Goal: Obtain resource: Download file/media

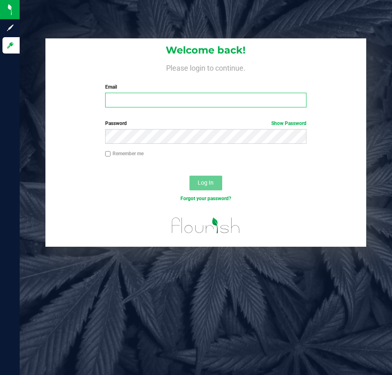
click at [237, 114] on form "Welcome back! Please login to continue. Email Required Please format your email…" at bounding box center [206, 142] width 308 height 209
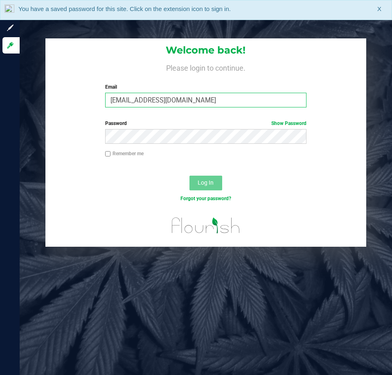
type input "[EMAIL_ADDRESS][DOMAIN_NAME]"
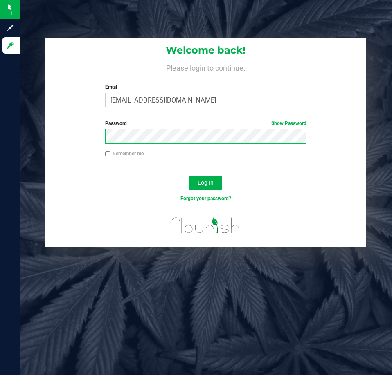
click at [189, 176] on button "Log In" at bounding box center [205, 183] width 33 height 15
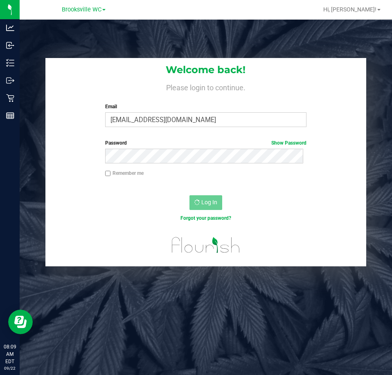
click at [60, 211] on div "Log In" at bounding box center [205, 205] width 320 height 27
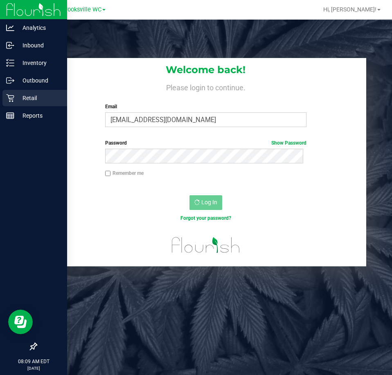
click at [24, 99] on p "Retail" at bounding box center [38, 98] width 49 height 10
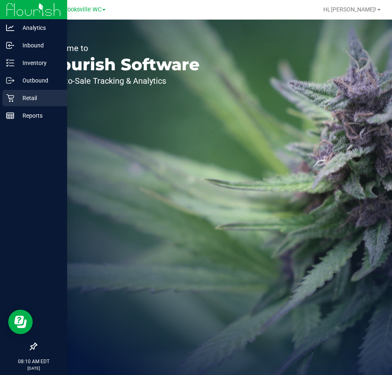
click at [16, 101] on p "Retail" at bounding box center [38, 98] width 49 height 10
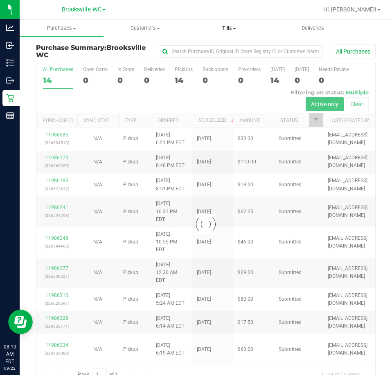
click at [227, 25] on span "Tills" at bounding box center [229, 28] width 83 height 7
click at [220, 48] on span "Manage tills" at bounding box center [214, 49] width 55 height 7
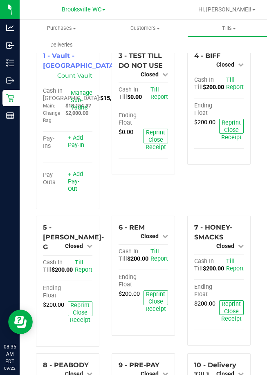
click at [238, 213] on div "4 - BIFF Closed Open Till Cash In Till $200.00 Till Report Ending Float $200.00…" at bounding box center [219, 130] width 76 height 172
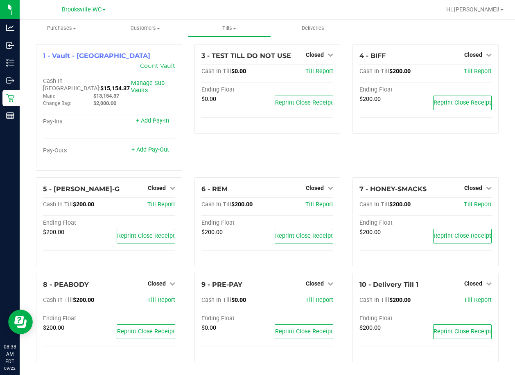
click at [194, 141] on div "3 - TEST TILL DO NOT USE Closed Open Till Cash In Till $0.00 Till Report Ending…" at bounding box center [267, 110] width 158 height 133
click at [119, 159] on div "1 - Vault - Brooksville Count Vault Cash In Vault: $15,154.37 Main: $13,154.37 …" at bounding box center [109, 110] width 158 height 133
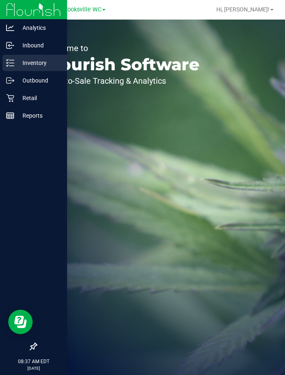
click at [7, 63] on icon at bounding box center [10, 63] width 8 height 8
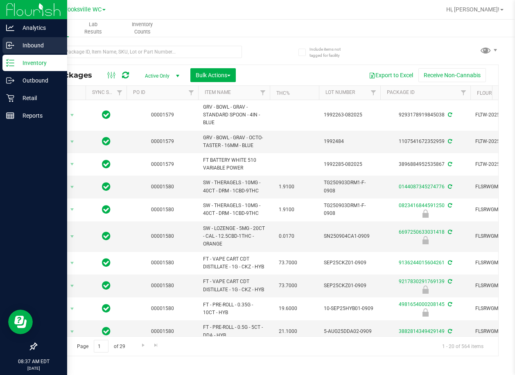
click at [41, 49] on p "Inbound" at bounding box center [38, 45] width 49 height 10
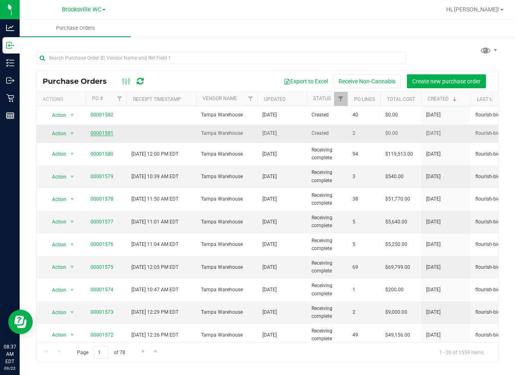
click at [94, 134] on link "00001581" at bounding box center [101, 133] width 23 height 6
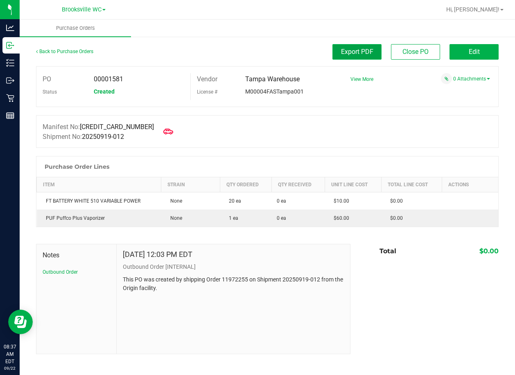
click at [285, 54] on span "Export PDF" at bounding box center [357, 52] width 32 height 8
click at [63, 53] on link "Back to Purchase Orders" at bounding box center [64, 52] width 57 height 6
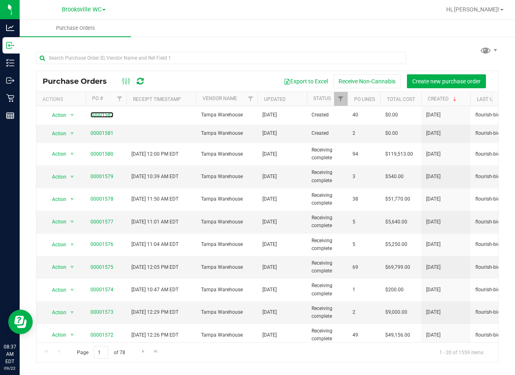
click at [104, 116] on link "00001582" at bounding box center [101, 115] width 23 height 6
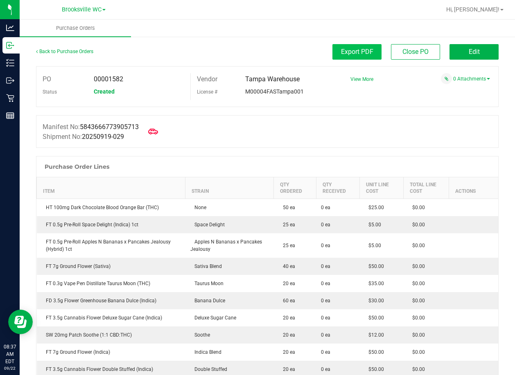
click at [285, 50] on span "Export PDF" at bounding box center [357, 52] width 32 height 8
click at [43, 50] on link "Back to Purchase Orders" at bounding box center [64, 52] width 57 height 6
